Goal: Transaction & Acquisition: Purchase product/service

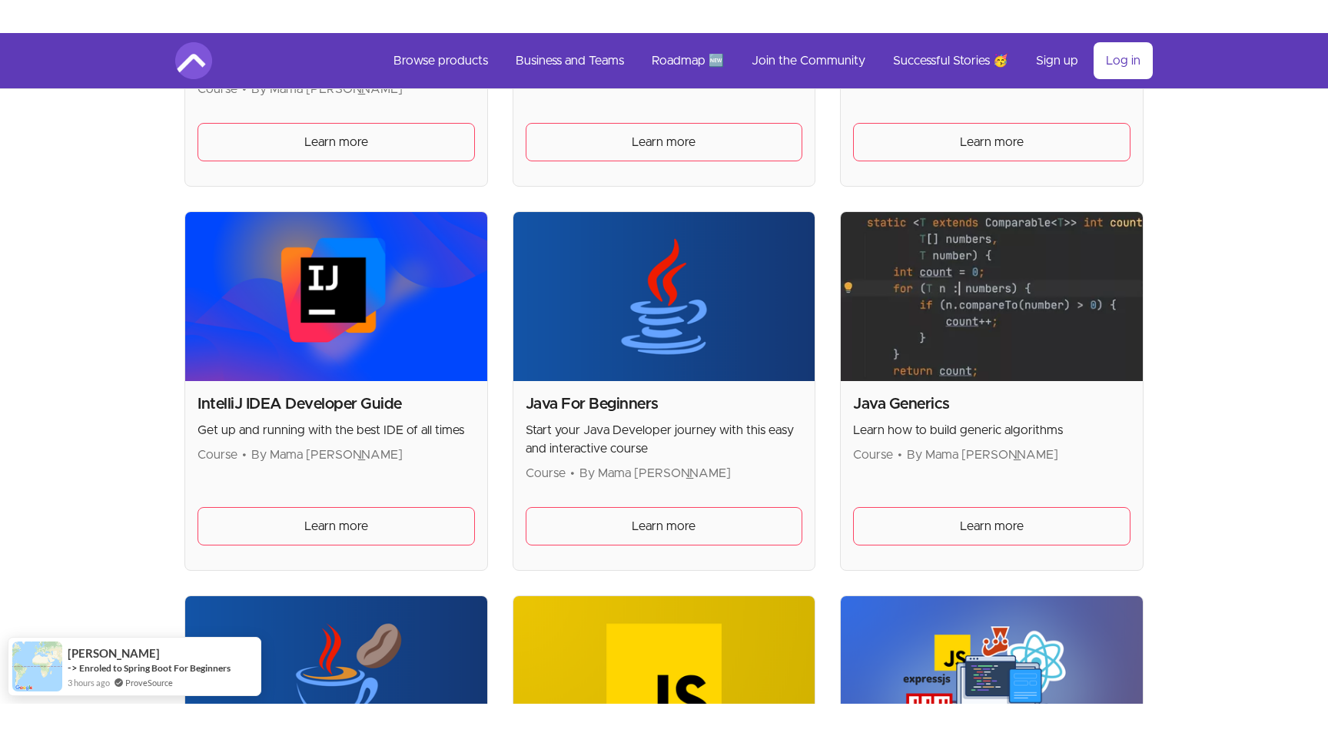
scroll to position [1384, 0]
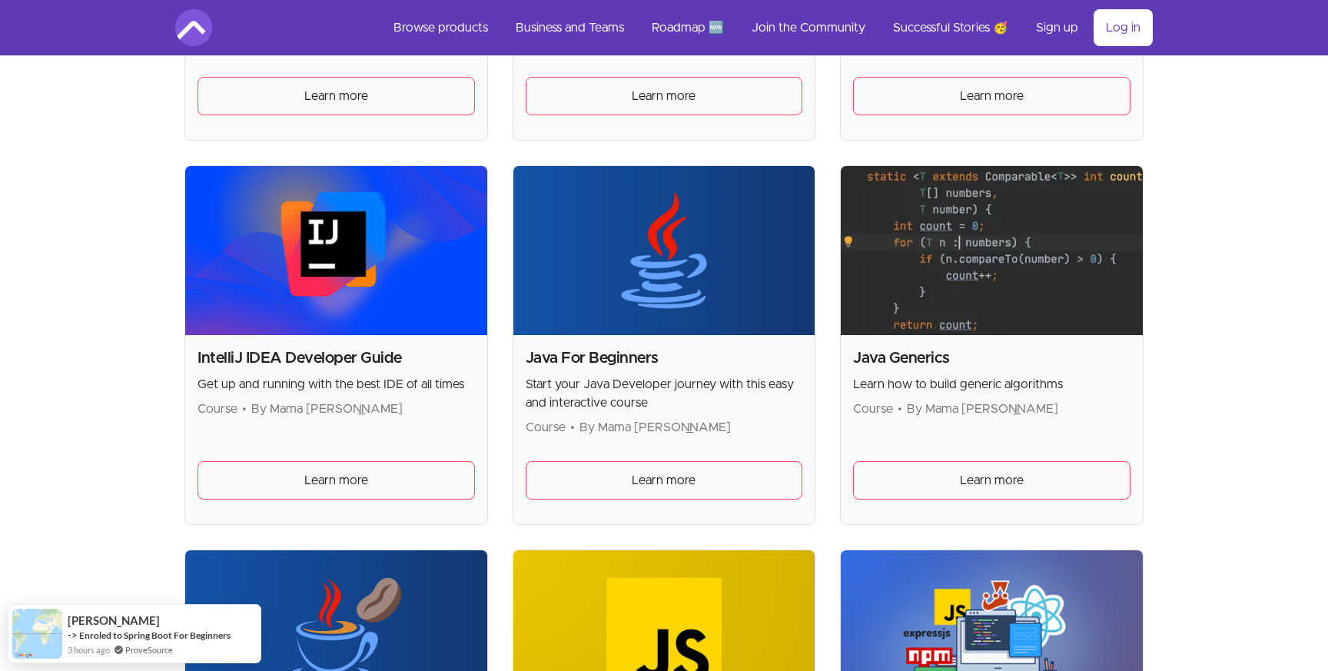
click at [680, 388] on p "Start your Java Developer journey with this easy and interactive course" at bounding box center [664, 393] width 277 height 37
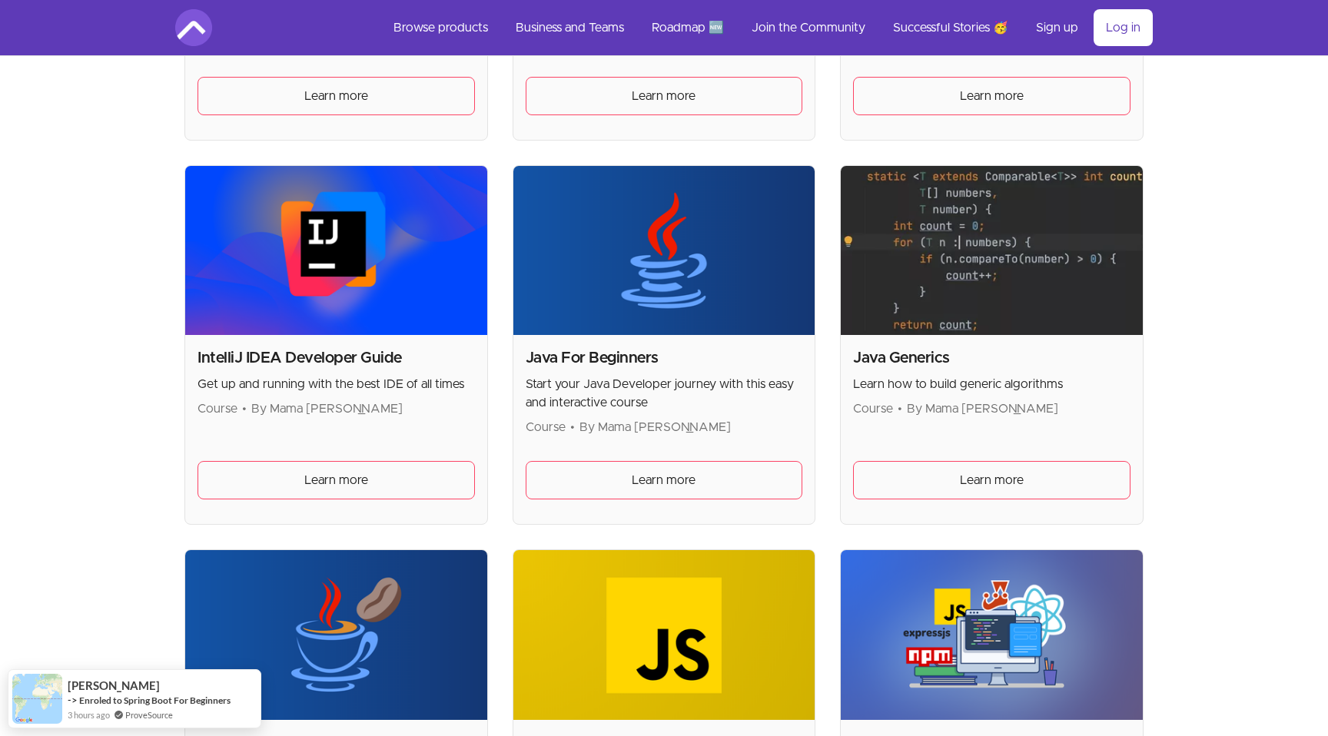
click at [676, 447] on div "Java For Beginners Start your Java Developer journey with this easy and interac…" at bounding box center [664, 429] width 302 height 189
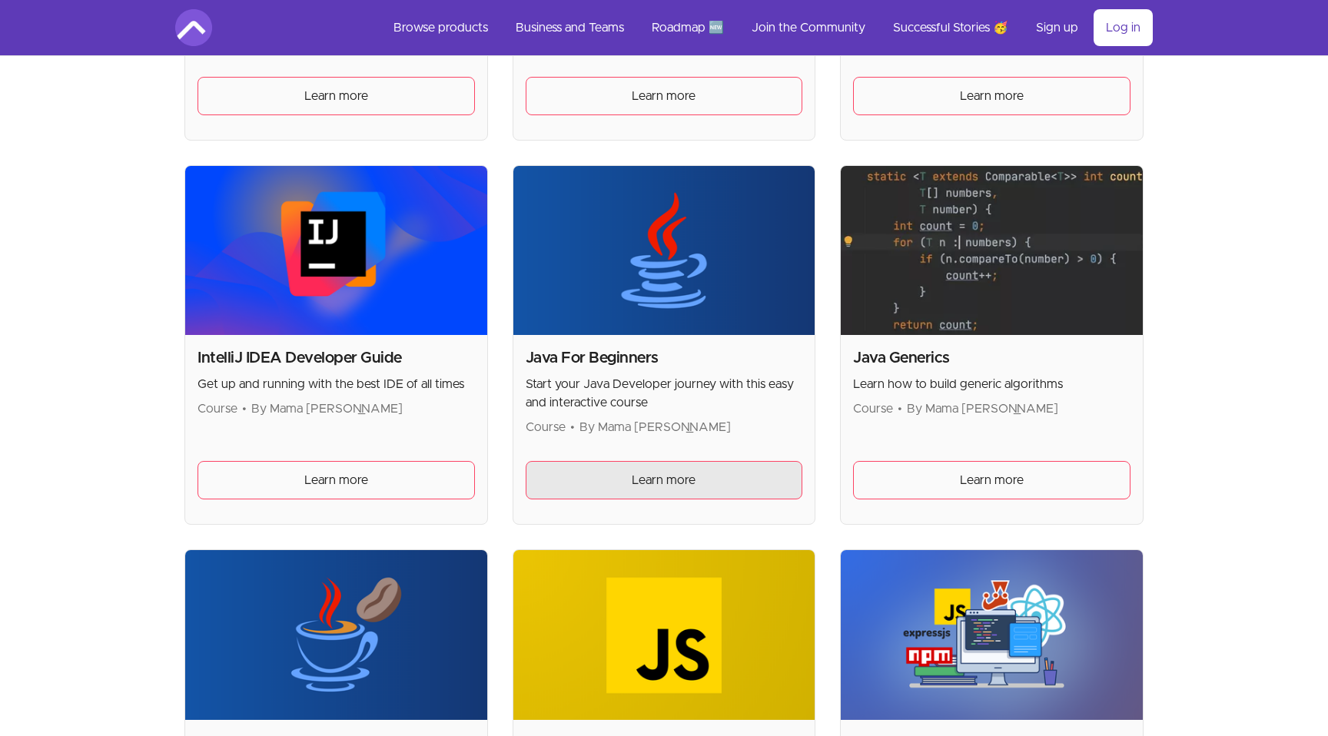
click at [669, 473] on span "Learn more" at bounding box center [664, 480] width 64 height 18
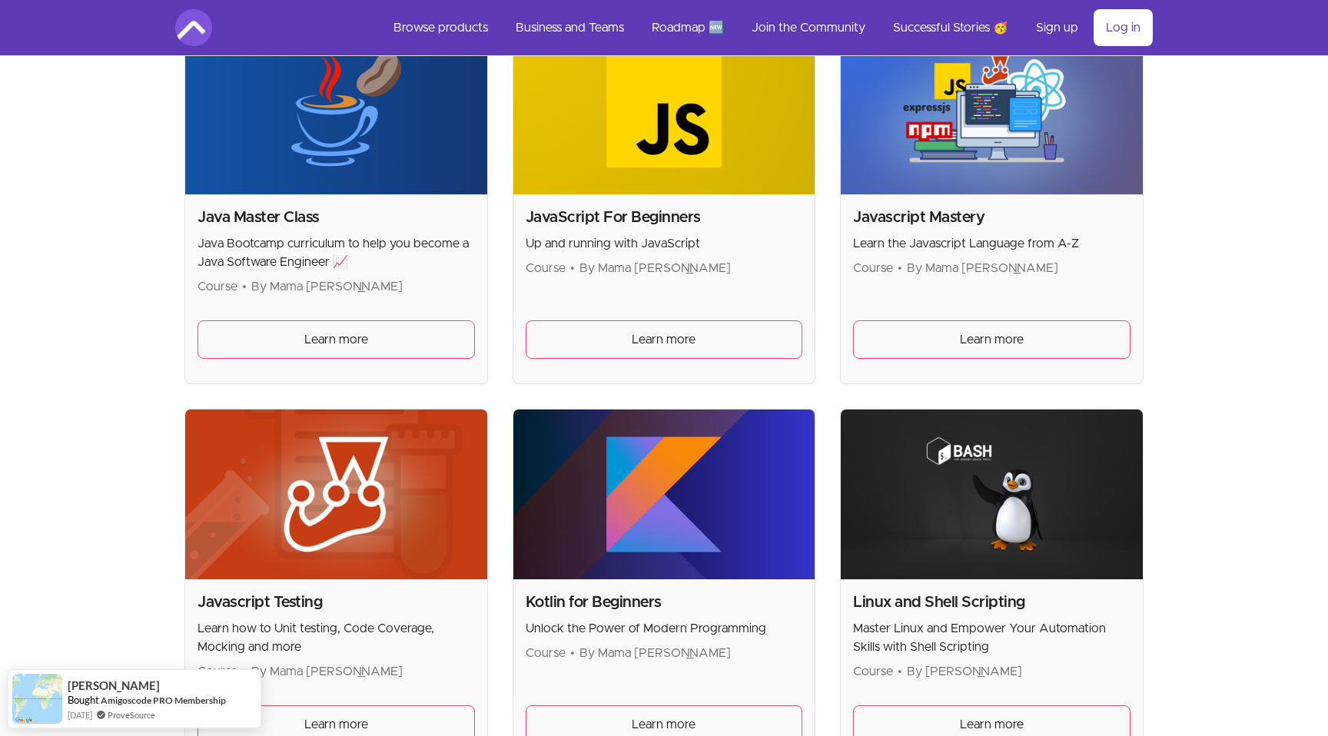
scroll to position [1904, 0]
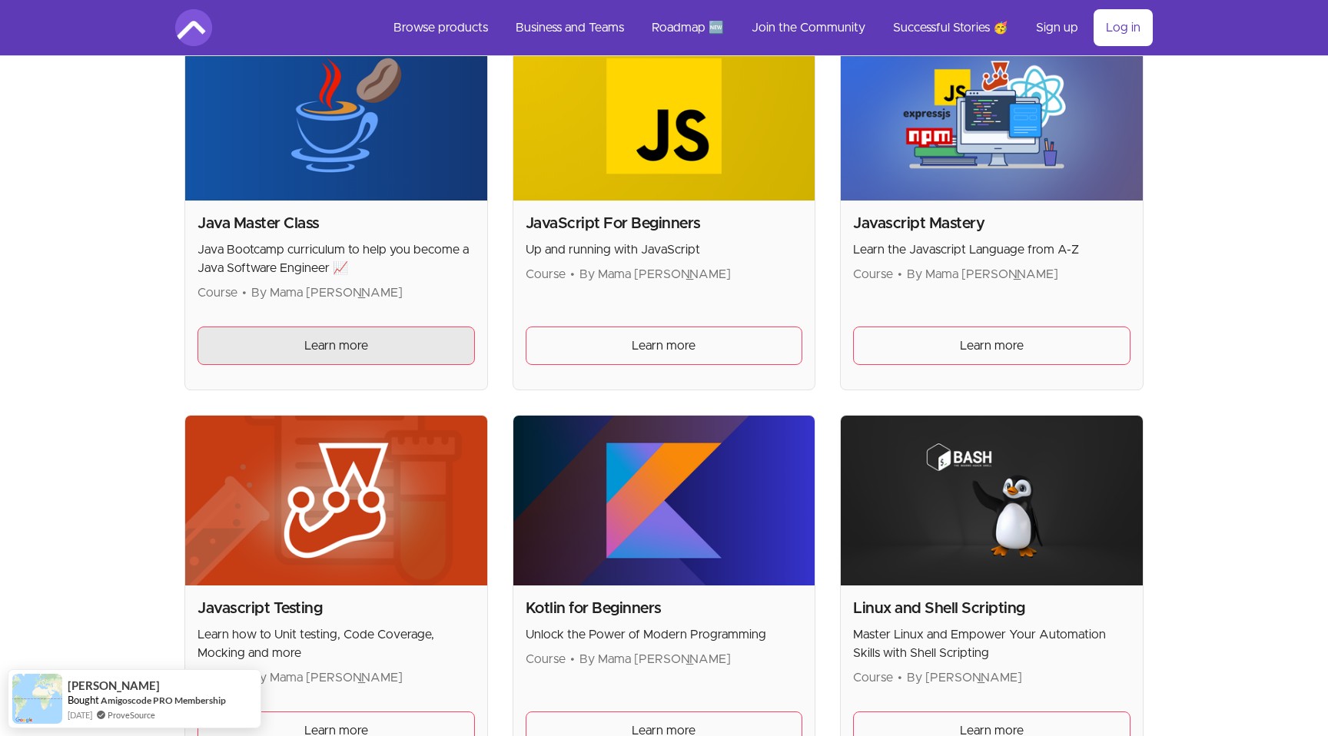
click at [404, 338] on link "Learn more" at bounding box center [336, 346] width 277 height 38
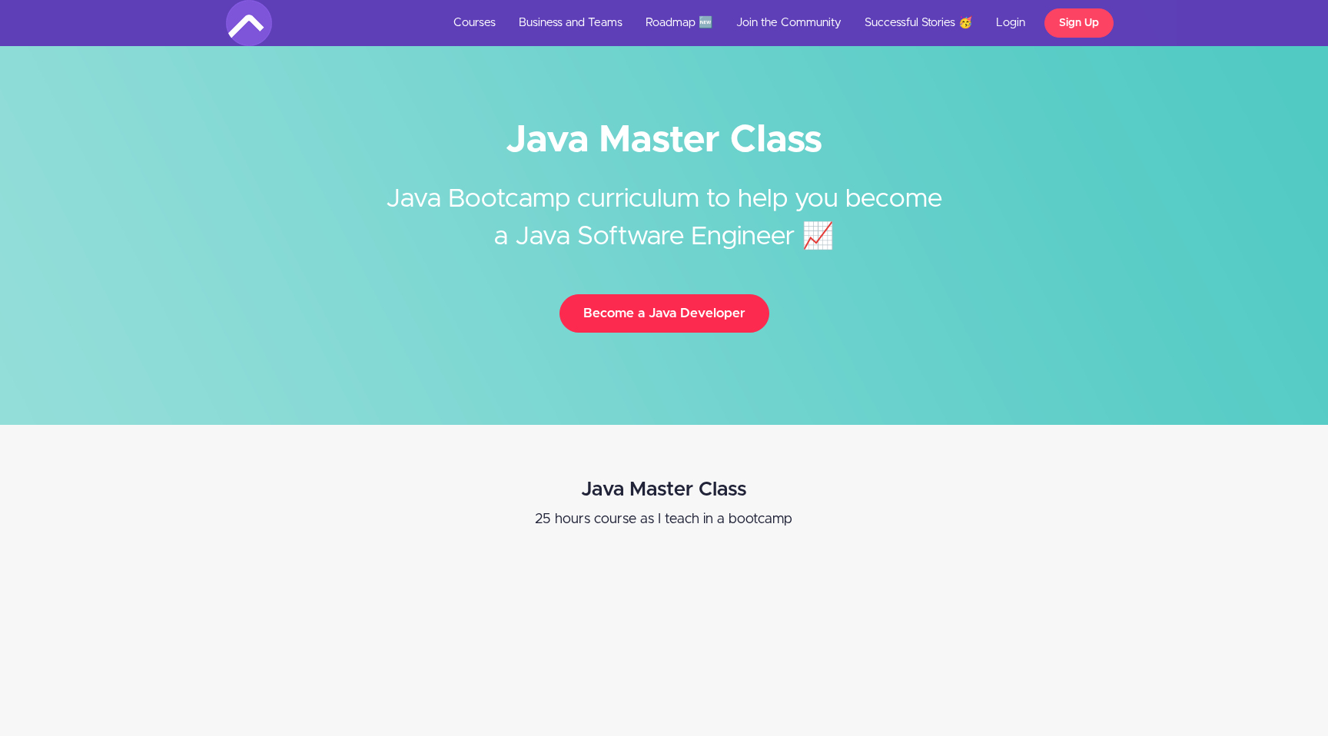
click at [657, 321] on button "Become a Java Developer" at bounding box center [665, 313] width 210 height 38
